Goal: Information Seeking & Learning: Learn about a topic

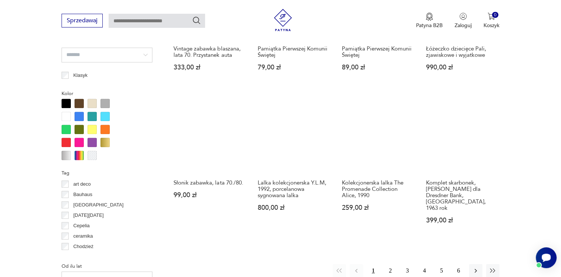
scroll to position [641, 0]
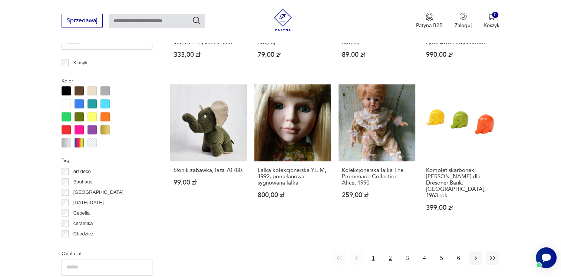
click at [393, 251] on button "2" at bounding box center [390, 257] width 13 height 13
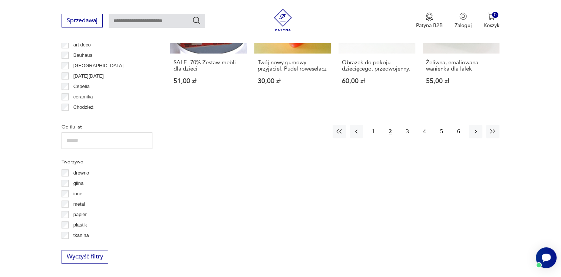
scroll to position [768, 0]
click at [475, 129] on icon "button" at bounding box center [475, 131] width 2 height 4
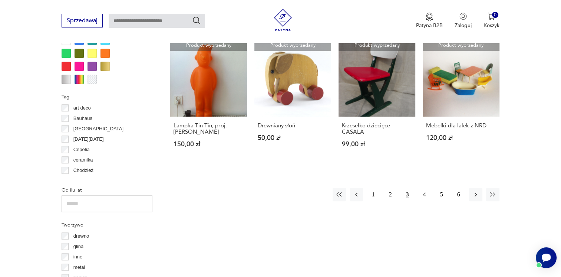
scroll to position [767, 0]
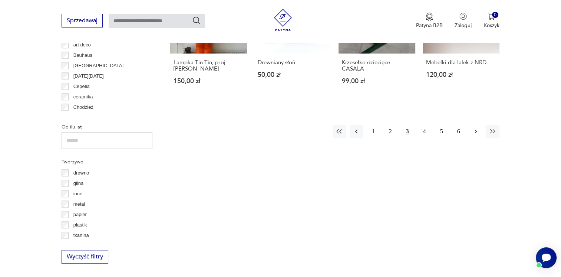
click at [472, 130] on icon "button" at bounding box center [475, 131] width 7 height 7
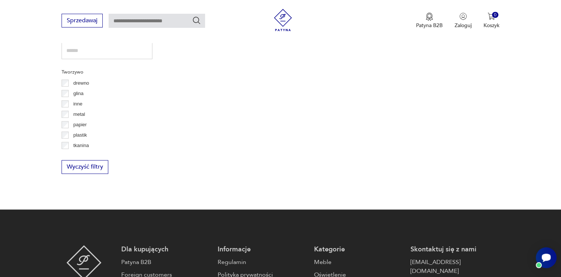
scroll to position [820, 0]
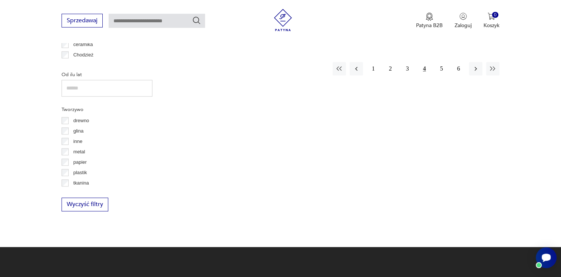
drag, startPoint x: 358, startPoint y: 61, endPoint x: 522, endPoint y: 24, distance: 168.0
click at [358, 65] on icon "button" at bounding box center [356, 68] width 7 height 7
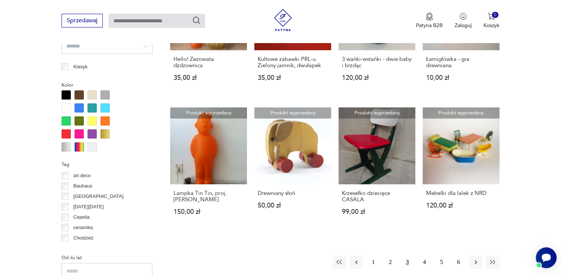
scroll to position [730, 0]
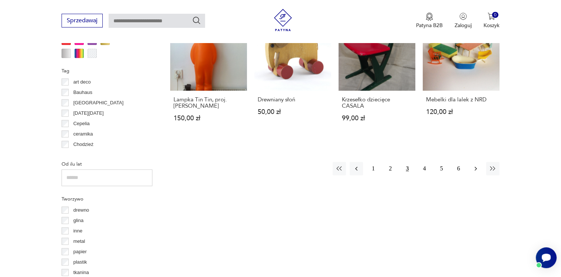
click at [473, 170] on icon "button" at bounding box center [475, 168] width 7 height 7
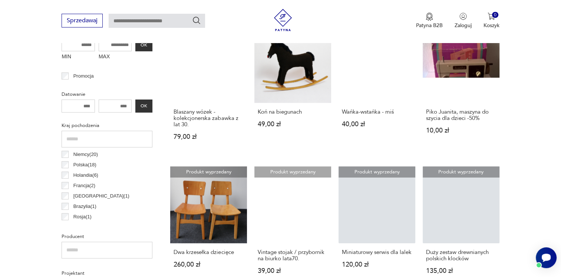
scroll to position [175, 0]
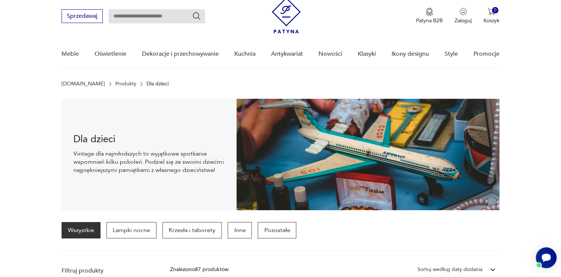
scroll to position [37, 0]
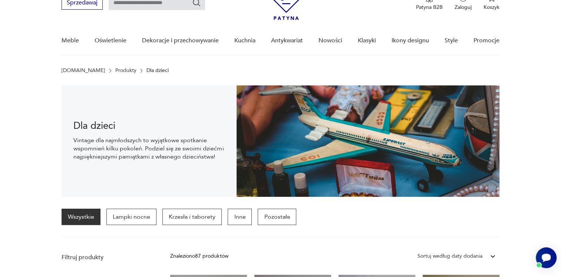
click at [74, 218] on link "Wszystkie" at bounding box center [81, 216] width 39 height 16
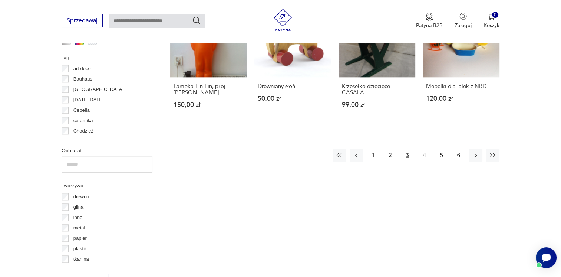
scroll to position [704, 0]
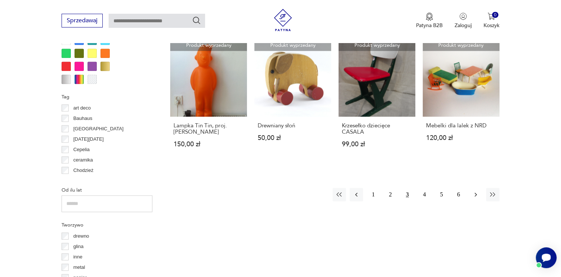
click at [477, 191] on icon "button" at bounding box center [475, 194] width 7 height 7
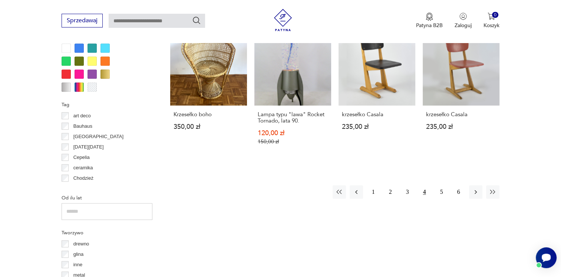
scroll to position [741, 0]
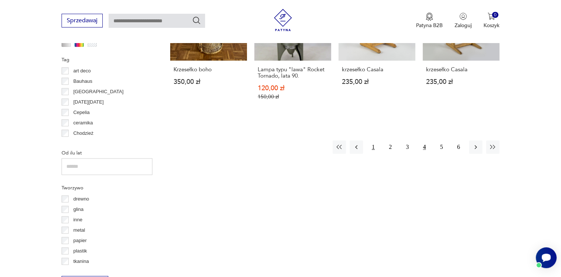
click at [373, 141] on button "1" at bounding box center [373, 146] width 13 height 13
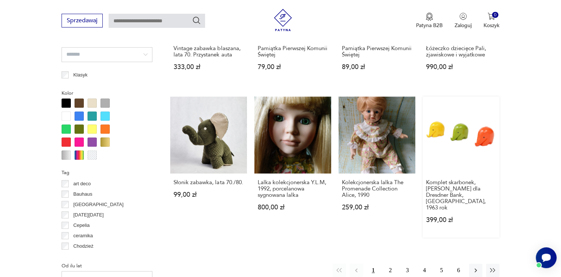
scroll to position [693, 0]
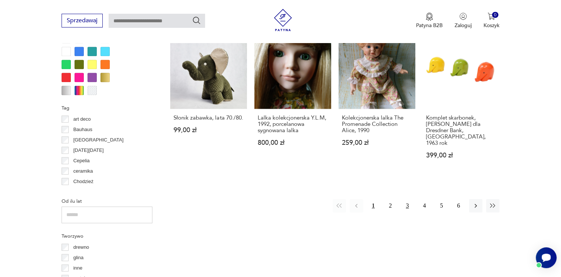
click at [408, 199] on button "3" at bounding box center [407, 205] width 13 height 13
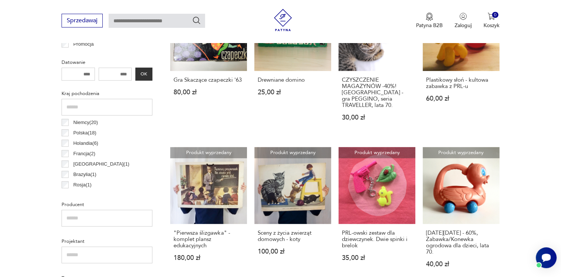
scroll to position [397, 0]
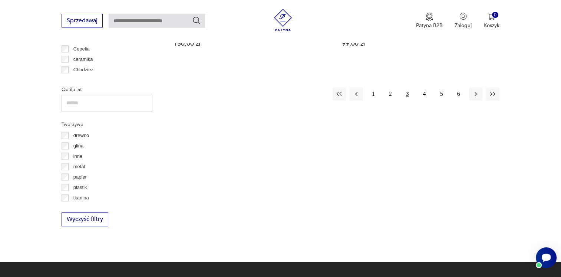
drag, startPoint x: 422, startPoint y: 96, endPoint x: 391, endPoint y: 85, distance: 32.6
click at [421, 96] on button "4" at bounding box center [424, 93] width 13 height 13
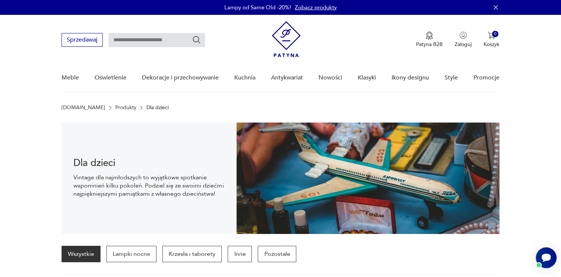
click at [280, 32] on img at bounding box center [286, 39] width 29 height 36
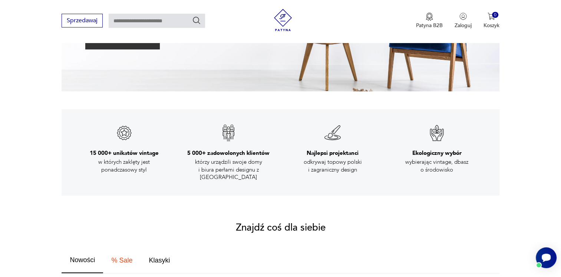
scroll to position [148, 0]
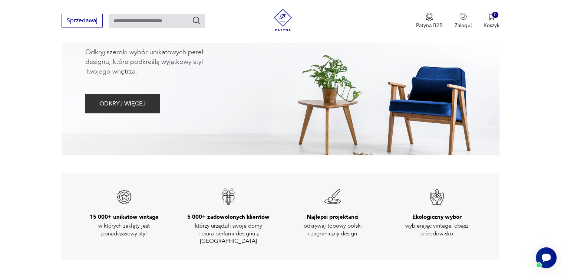
click at [135, 24] on input "text" at bounding box center [157, 21] width 96 height 14
type input "******"
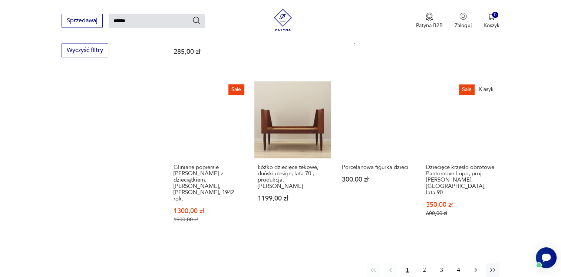
scroll to position [582, 0]
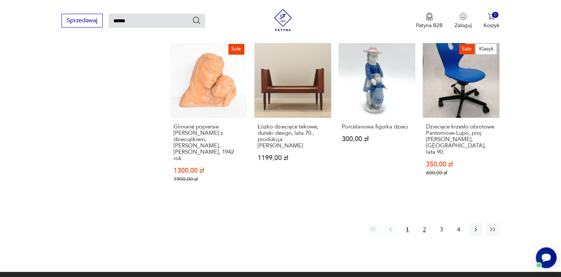
click at [423, 222] on button "2" at bounding box center [424, 228] width 13 height 13
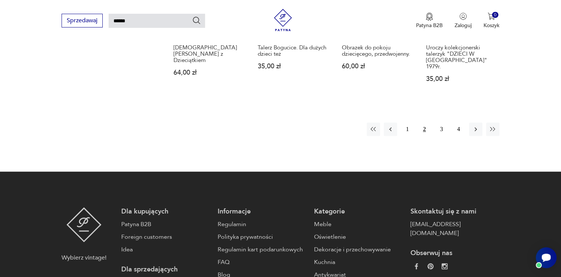
scroll to position [657, 0]
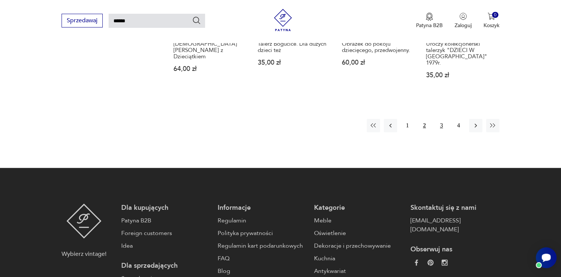
click at [442, 119] on button "3" at bounding box center [441, 125] width 13 height 13
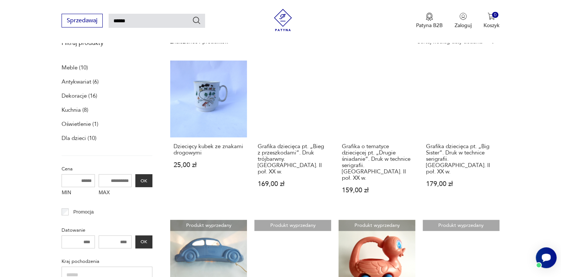
scroll to position [52, 0]
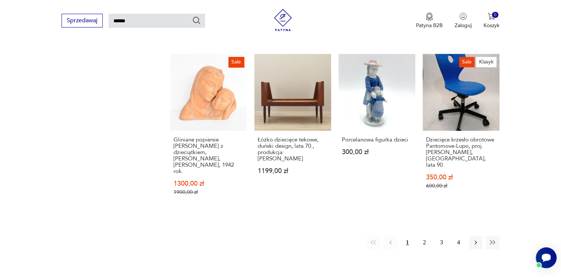
scroll to position [630, 0]
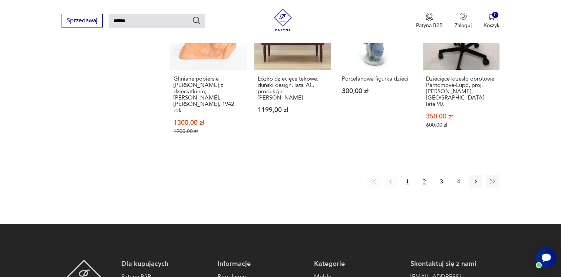
click at [424, 175] on button "2" at bounding box center [424, 181] width 13 height 13
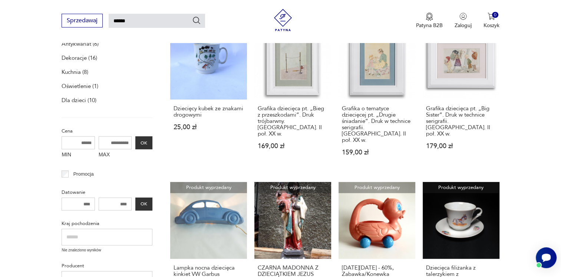
scroll to position [100, 0]
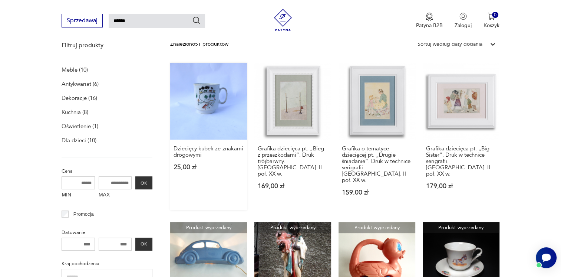
click at [189, 95] on link "Dziecięcy kubek ze znakami drogowymi 25,00 zł" at bounding box center [208, 136] width 77 height 147
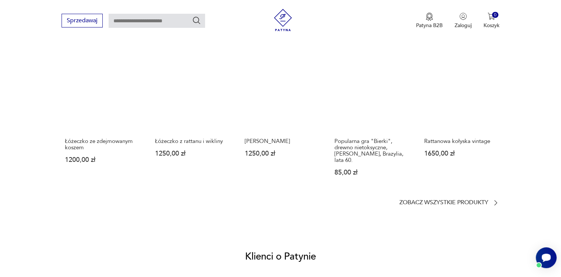
scroll to position [519, 0]
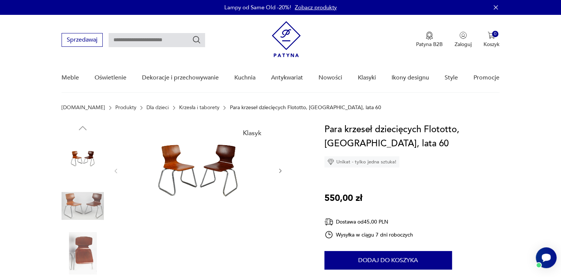
click at [92, 203] on img at bounding box center [83, 206] width 42 height 42
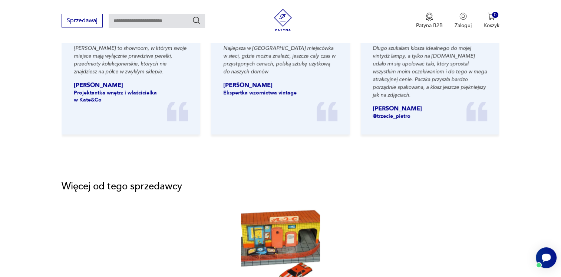
scroll to position [927, 0]
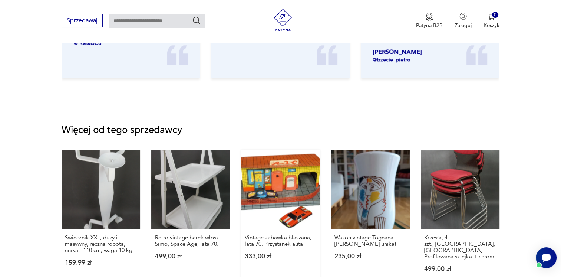
click at [305, 192] on link "Vintage zabawka blaszana, lata 70. Przystanek auta 333,00 zł" at bounding box center [280, 218] width 79 height 136
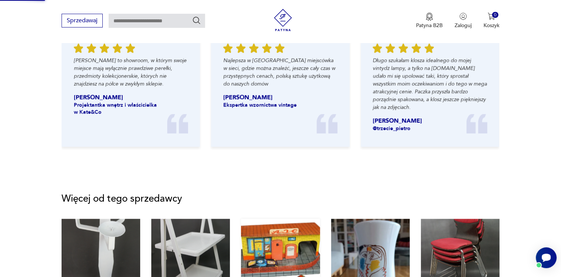
scroll to position [712, 0]
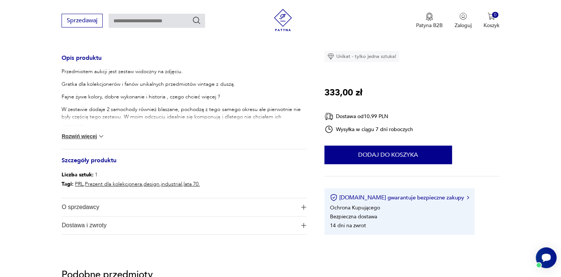
scroll to position [445, 0]
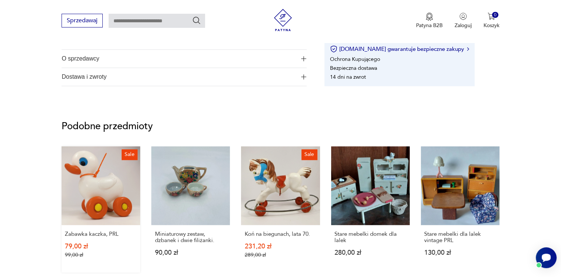
click at [84, 209] on link "Sale Zabawka kaczka, PRL 79,00 zł 99,00 zł" at bounding box center [101, 209] width 79 height 126
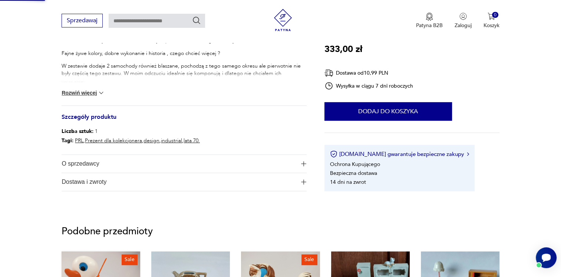
scroll to position [209, 0]
